Goal: Find specific page/section: Find specific page/section

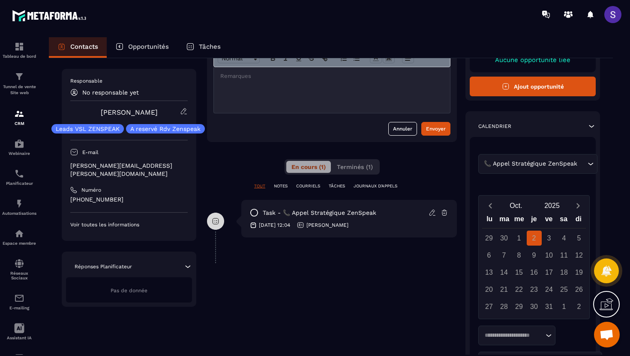
scroll to position [72, 0]
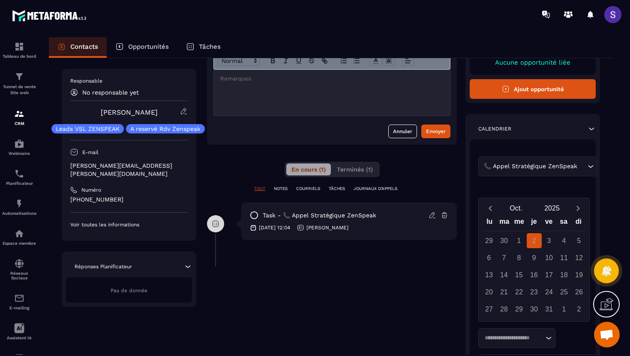
click at [284, 190] on p "NOTES" at bounding box center [281, 189] width 14 height 6
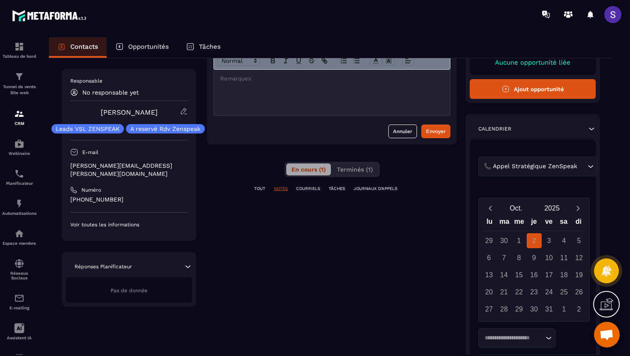
click at [307, 188] on p "COURRIELS" at bounding box center [308, 189] width 24 height 6
click at [338, 187] on p "TÂCHES" at bounding box center [337, 189] width 16 height 6
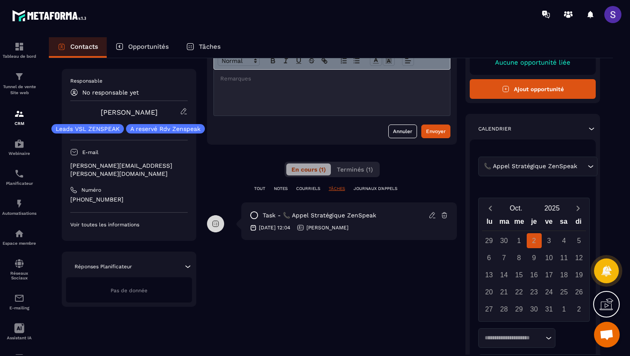
click at [374, 190] on p "JOURNAUX D'APPELS" at bounding box center [375, 189] width 44 height 6
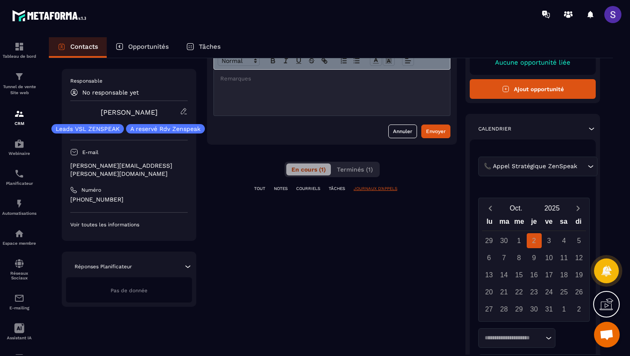
click at [338, 188] on p "TÂCHES" at bounding box center [337, 189] width 16 height 6
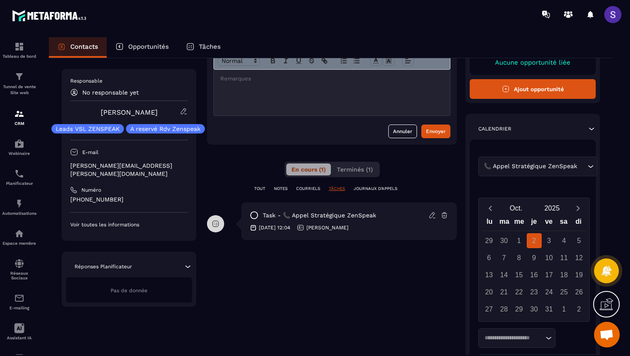
click at [259, 188] on p "TOUT" at bounding box center [259, 189] width 11 height 6
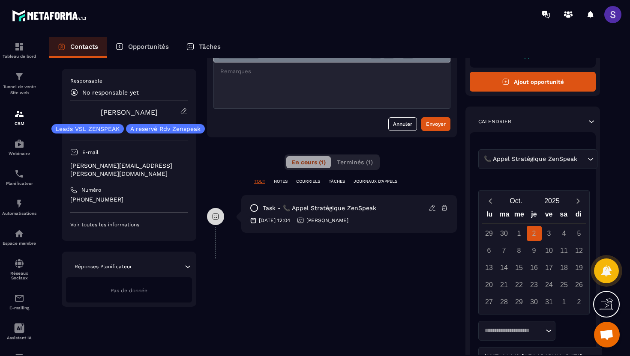
scroll to position [146, 0]
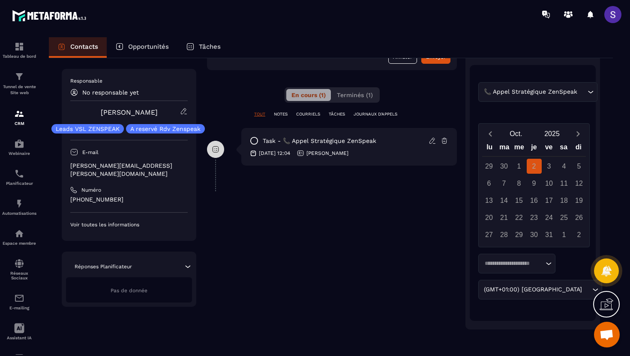
click at [188, 263] on icon at bounding box center [187, 267] width 9 height 9
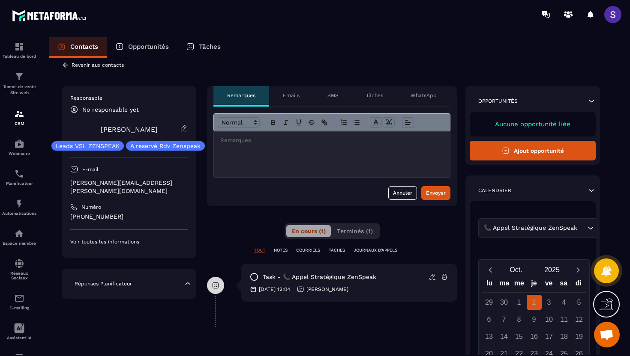
scroll to position [0, 0]
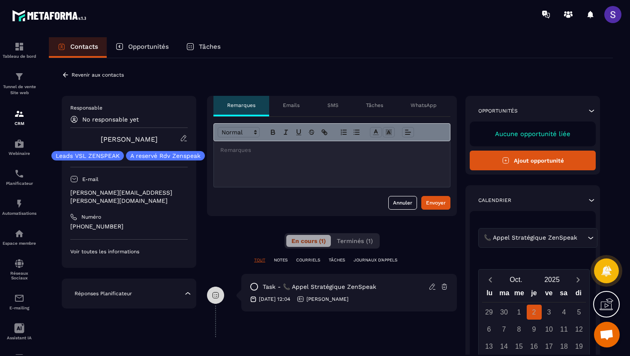
click at [65, 75] on icon at bounding box center [66, 75] width 8 height 8
